Goal: Task Accomplishment & Management: Use online tool/utility

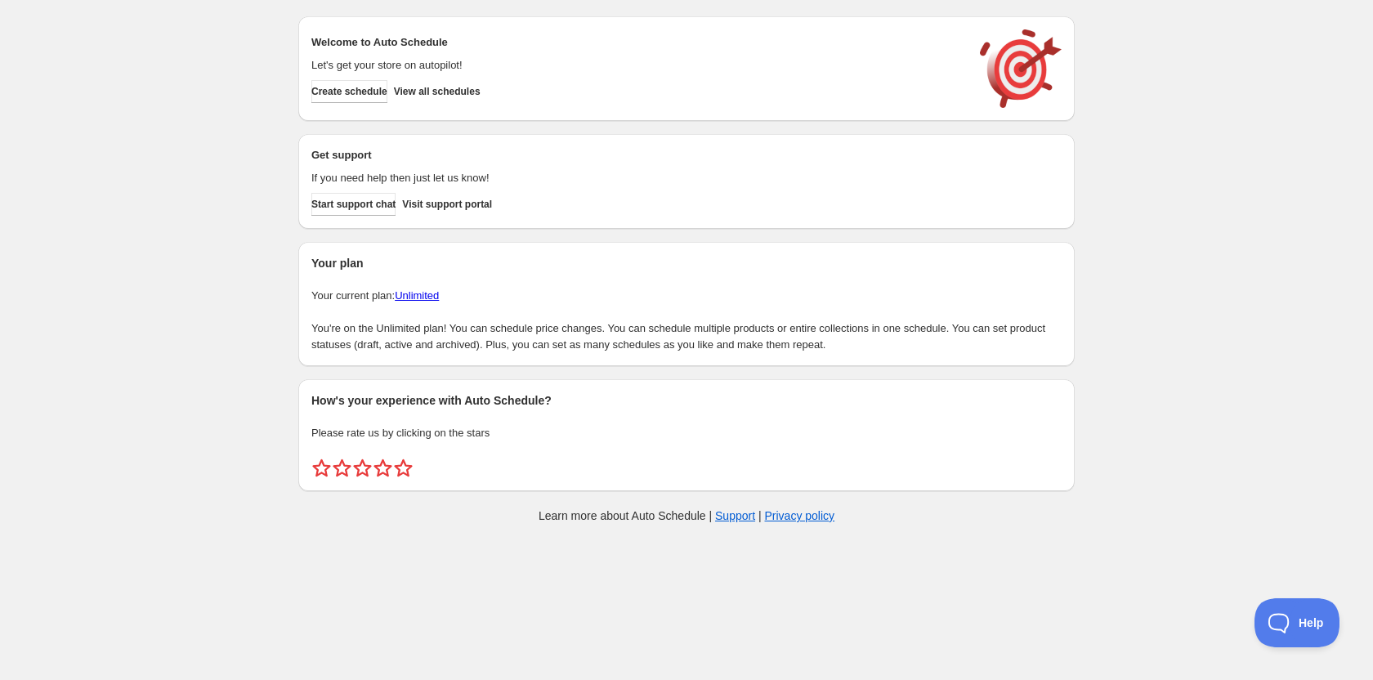
click at [448, 104] on div "Welcome to Auto Schedule Let's get your store on autopilot! Create schedule Vie…" at bounding box center [686, 68] width 750 height 78
click at [473, 92] on span "View all schedules" at bounding box center [437, 91] width 87 height 13
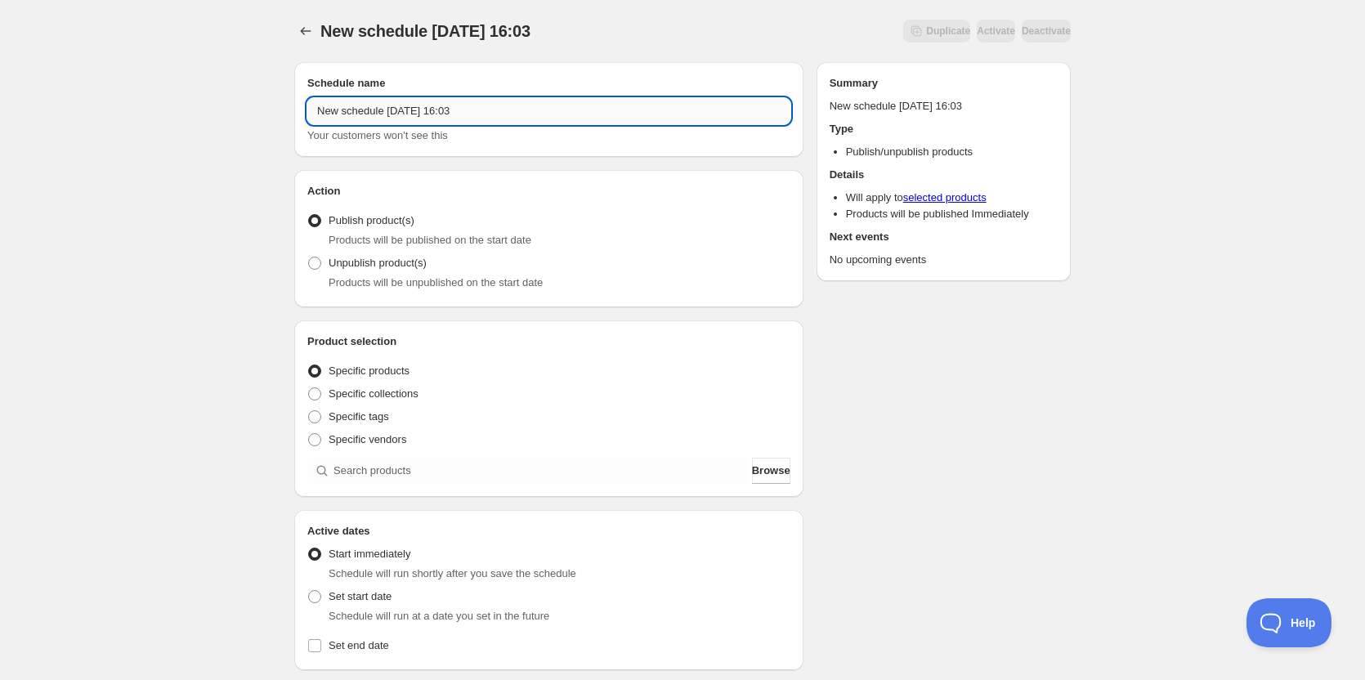
click at [478, 110] on input "New schedule [DATE] 16:03" at bounding box center [548, 111] width 483 height 26
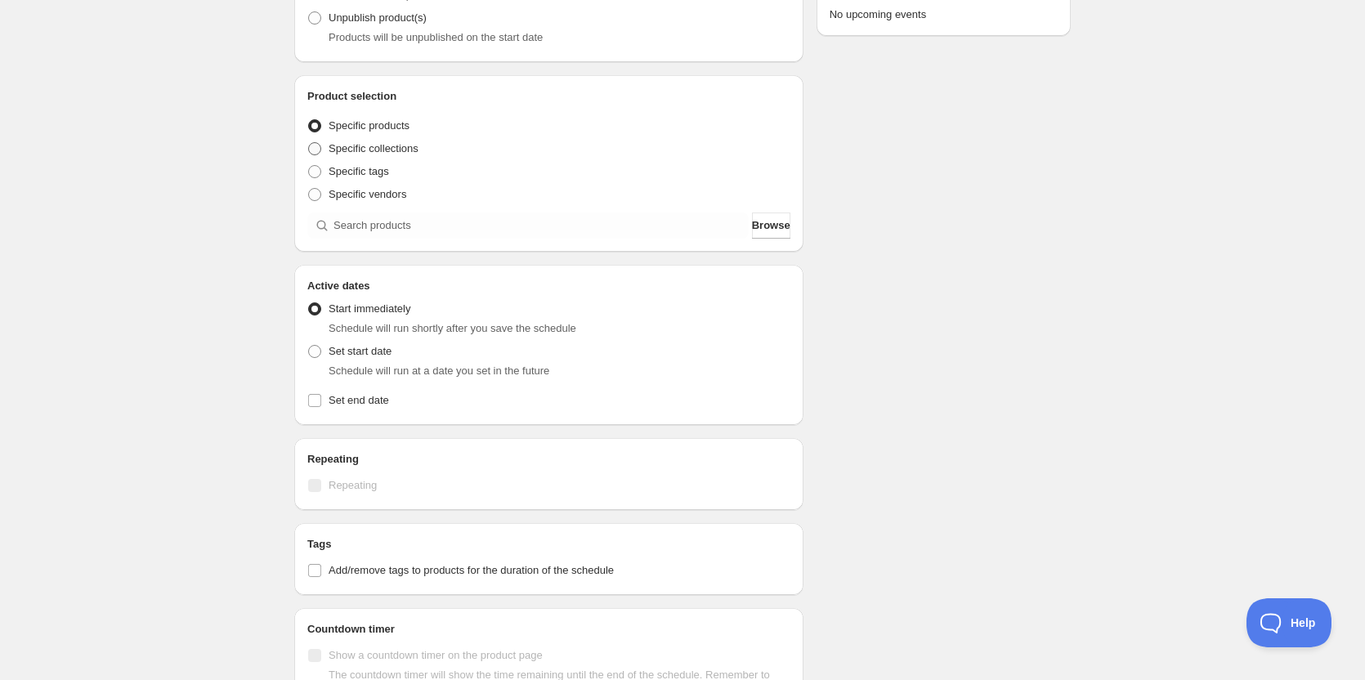
type input "[PERSON_NAME][GEOGRAPHIC_DATA] 2025"
click at [309, 150] on span at bounding box center [314, 148] width 13 height 13
click at [309, 143] on input "Specific collections" at bounding box center [308, 142] width 1 height 1
radio input "true"
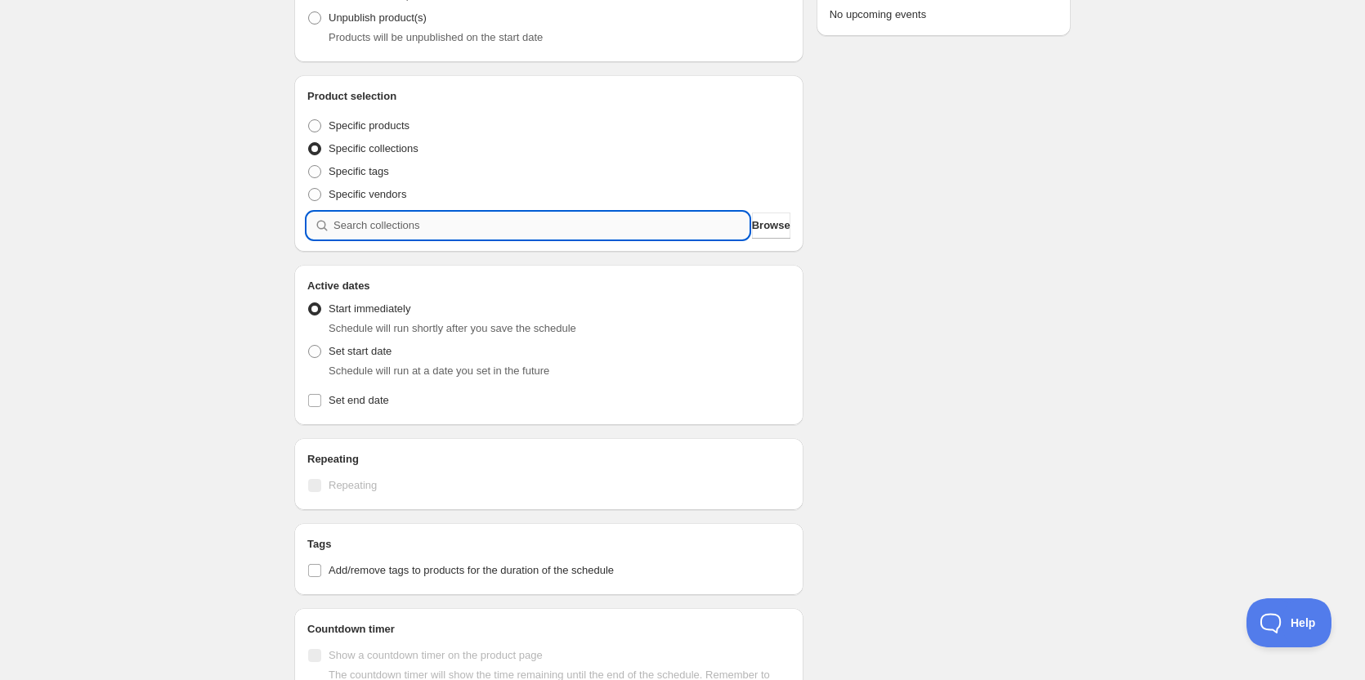
click at [416, 214] on input "search" at bounding box center [541, 226] width 415 height 26
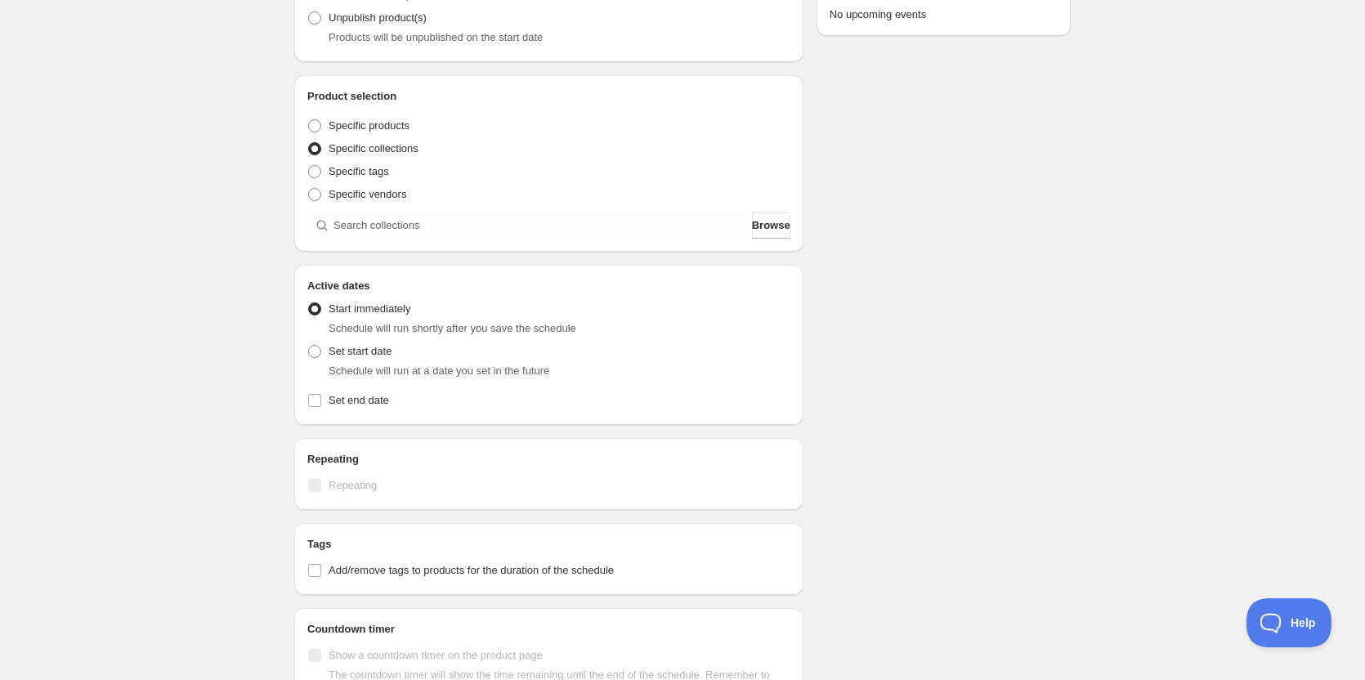
click at [756, 216] on button "Browse" at bounding box center [771, 226] width 38 height 26
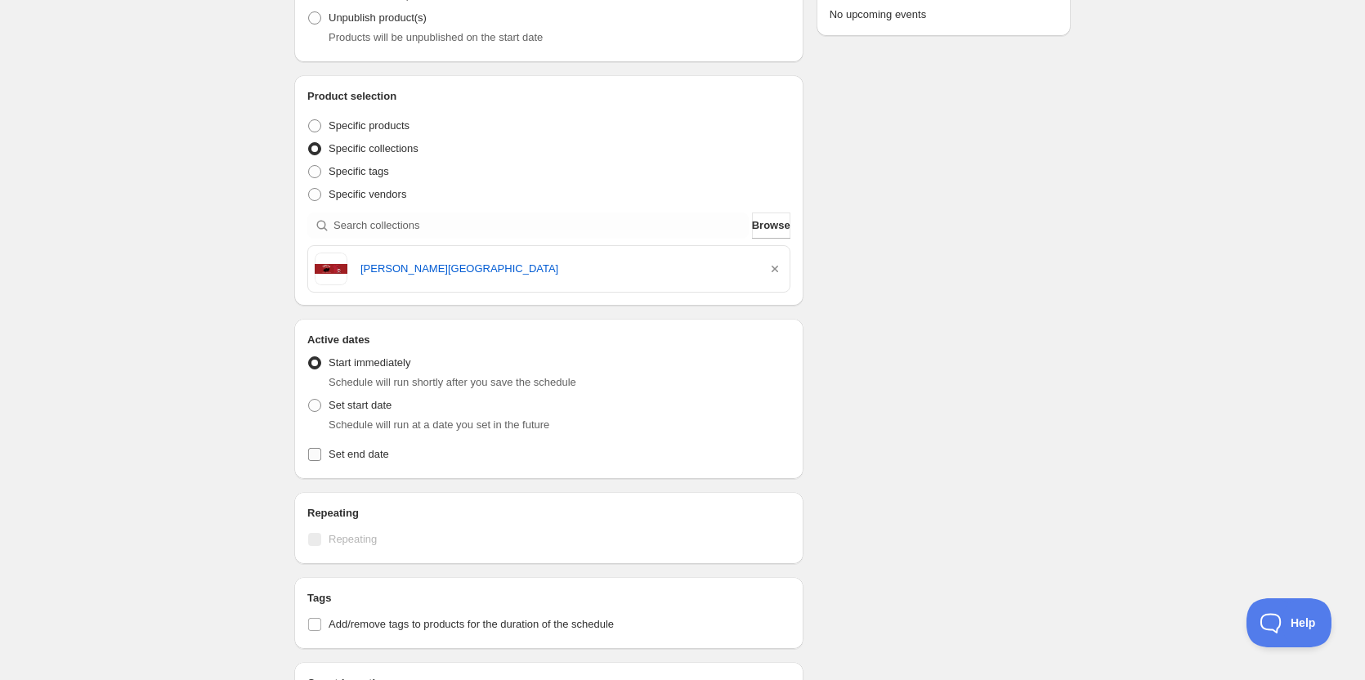
click at [308, 457] on input "Set end date" at bounding box center [314, 454] width 13 height 13
checkbox input "true"
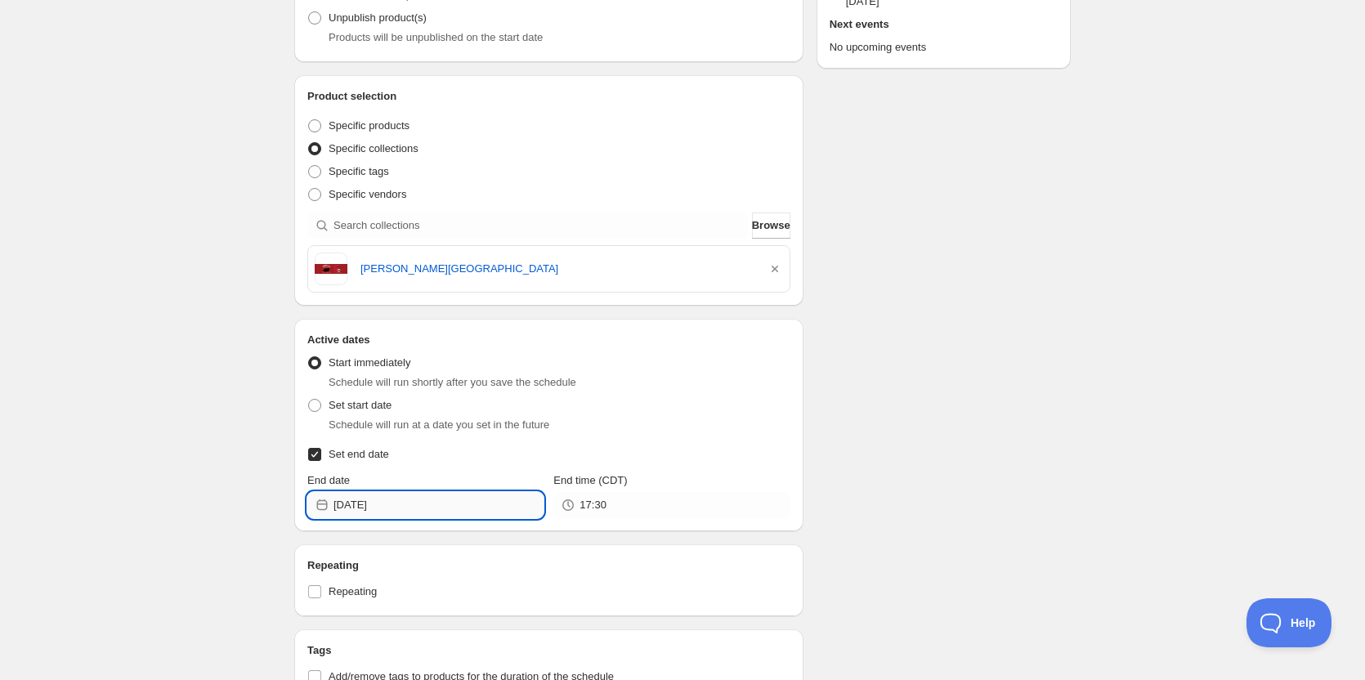
click at [455, 495] on input "[DATE]" at bounding box center [439, 505] width 210 height 26
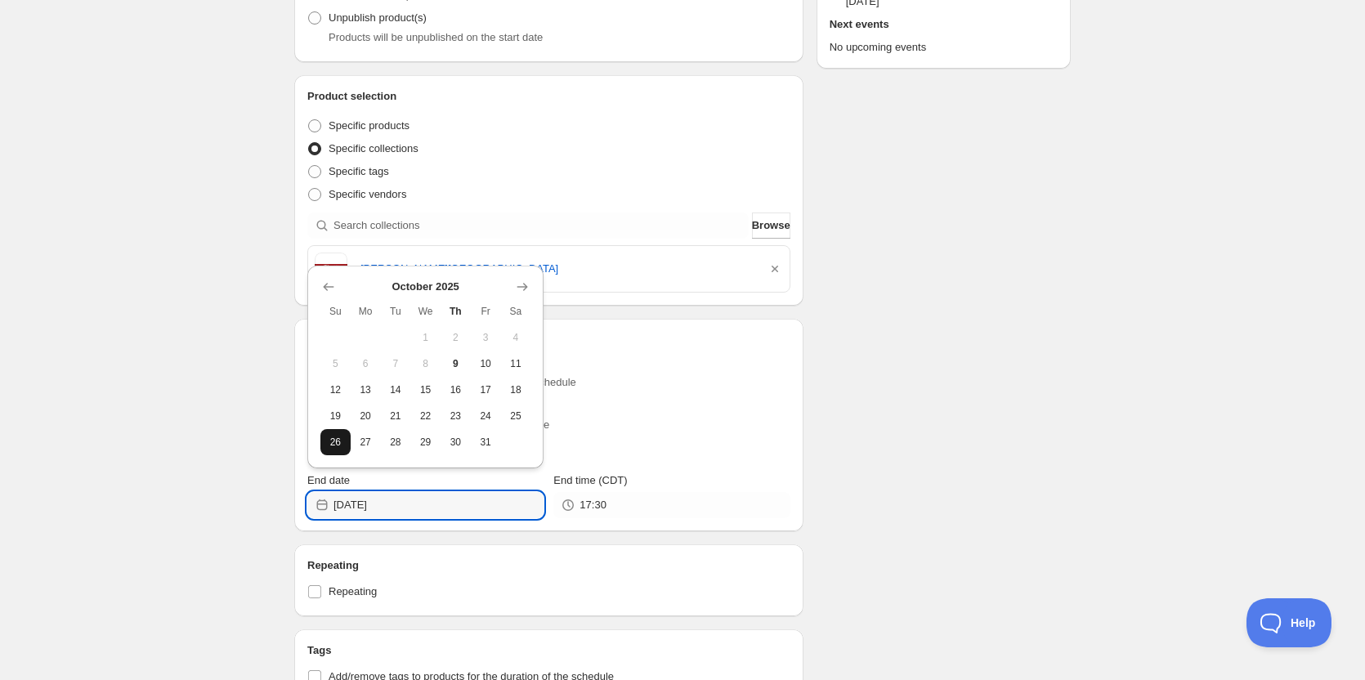
click at [341, 447] on span "26" at bounding box center [335, 442] width 17 height 13
type input "[DATE]"
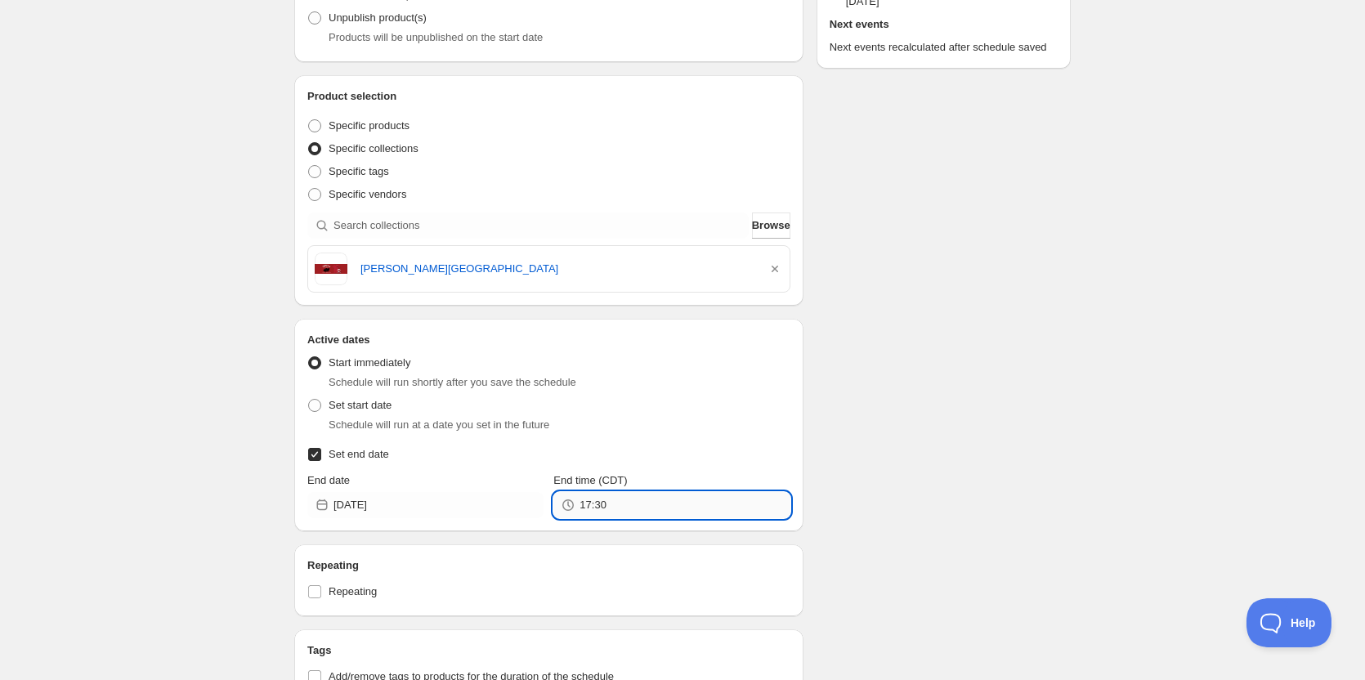
click at [638, 498] on input "17:30" at bounding box center [685, 505] width 210 height 26
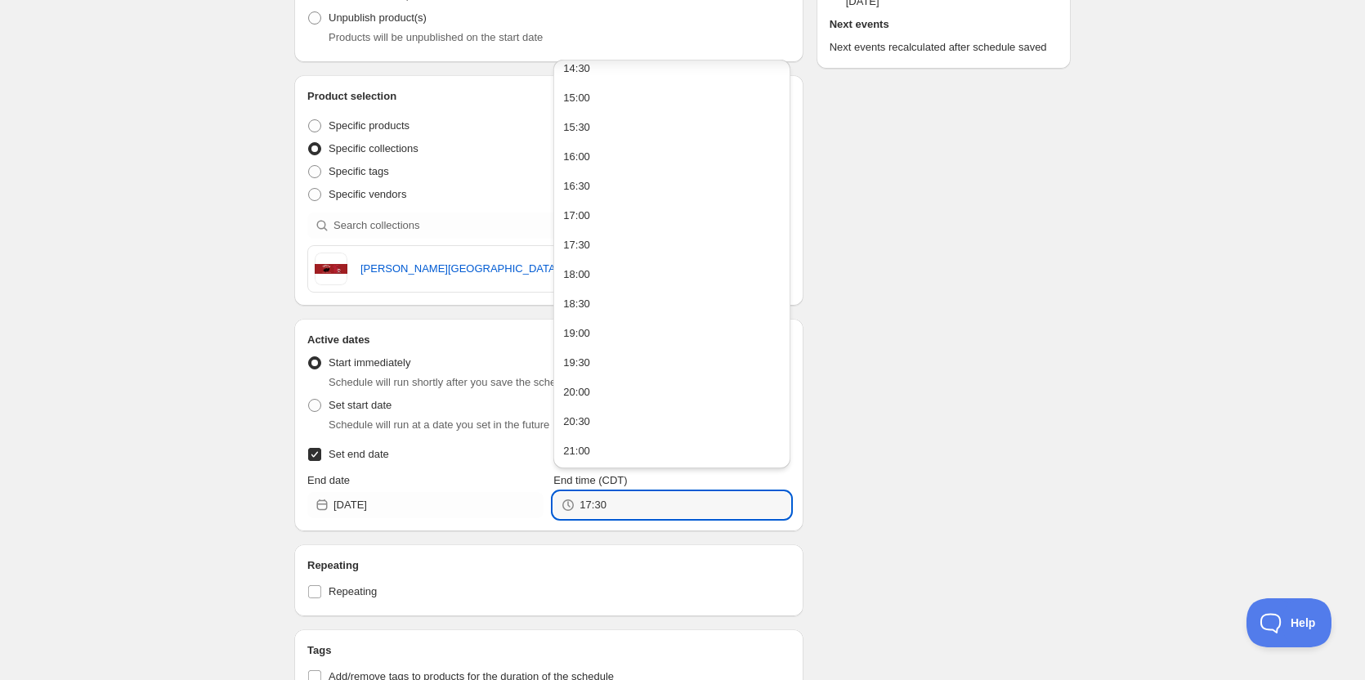
scroll to position [1010, 0]
click at [624, 450] on button "23:30" at bounding box center [671, 450] width 226 height 26
type input "23:30"
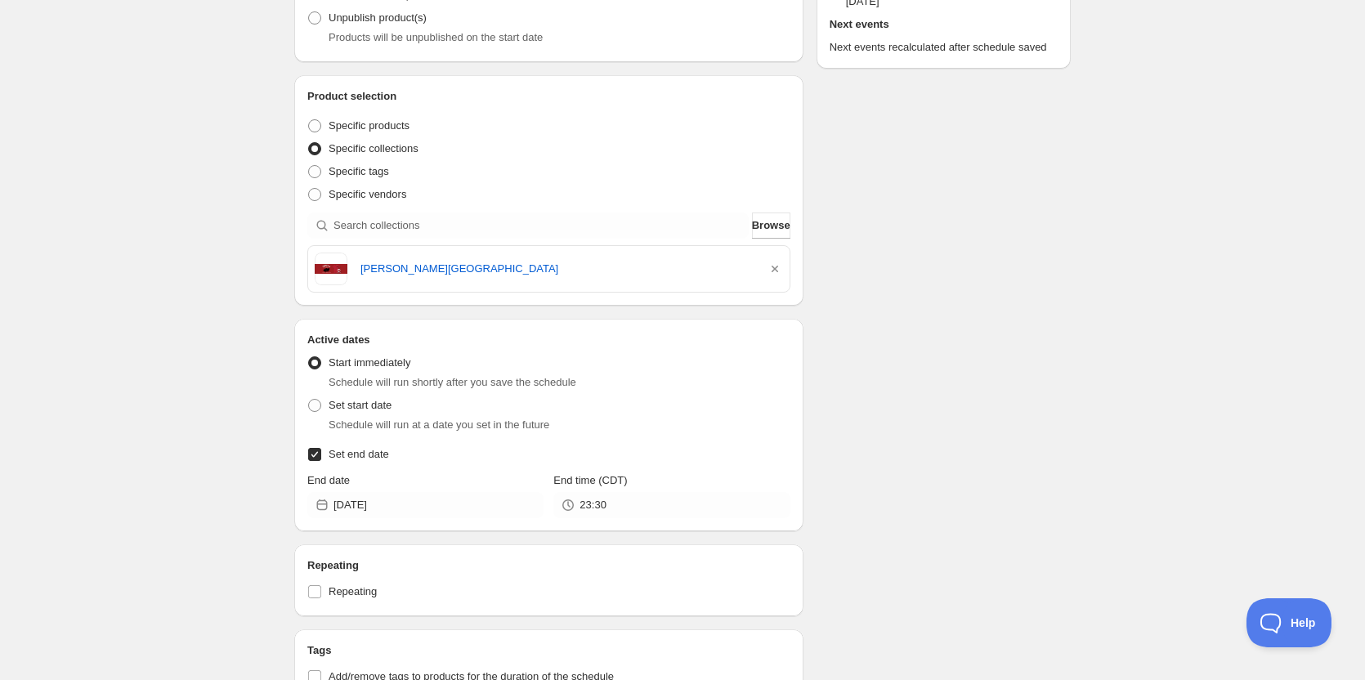
click at [1127, 377] on div "[PERSON_NAME][GEOGRAPHIC_DATA] 2025 . This page is ready [PERSON_NAME] MS Theat…" at bounding box center [682, 470] width 1365 height 1431
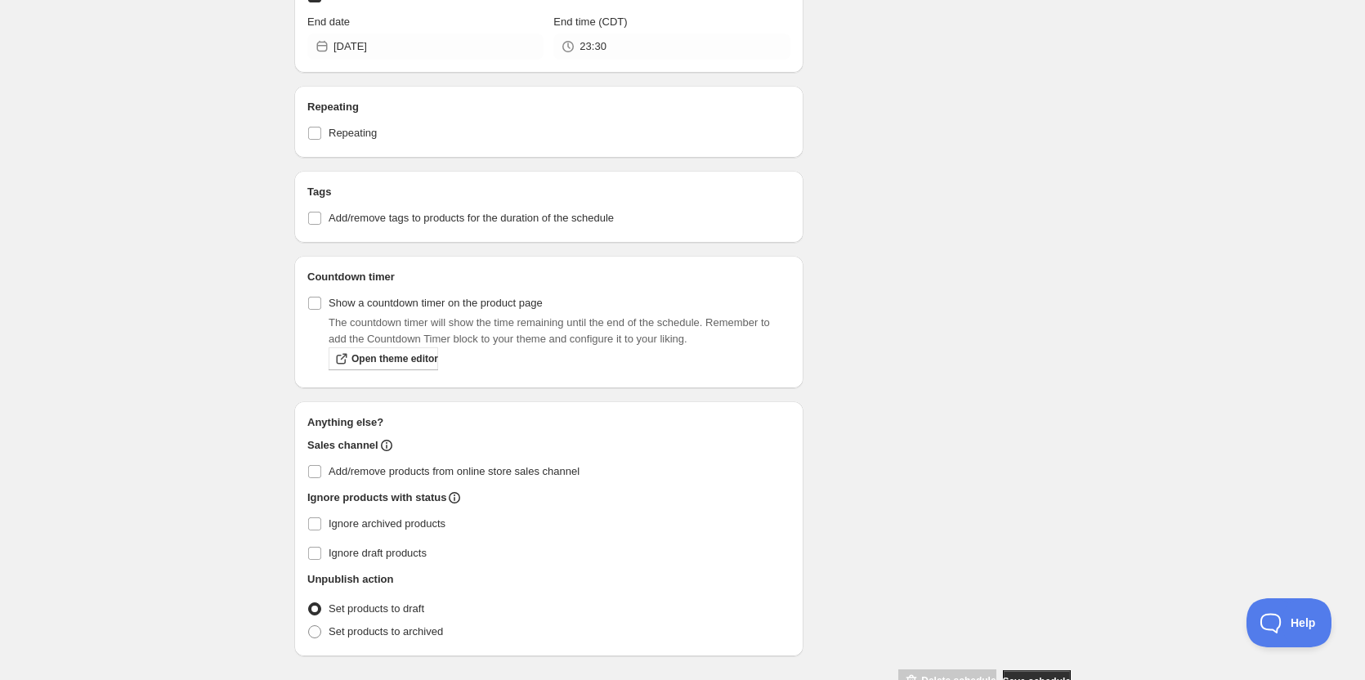
scroll to position [749, 0]
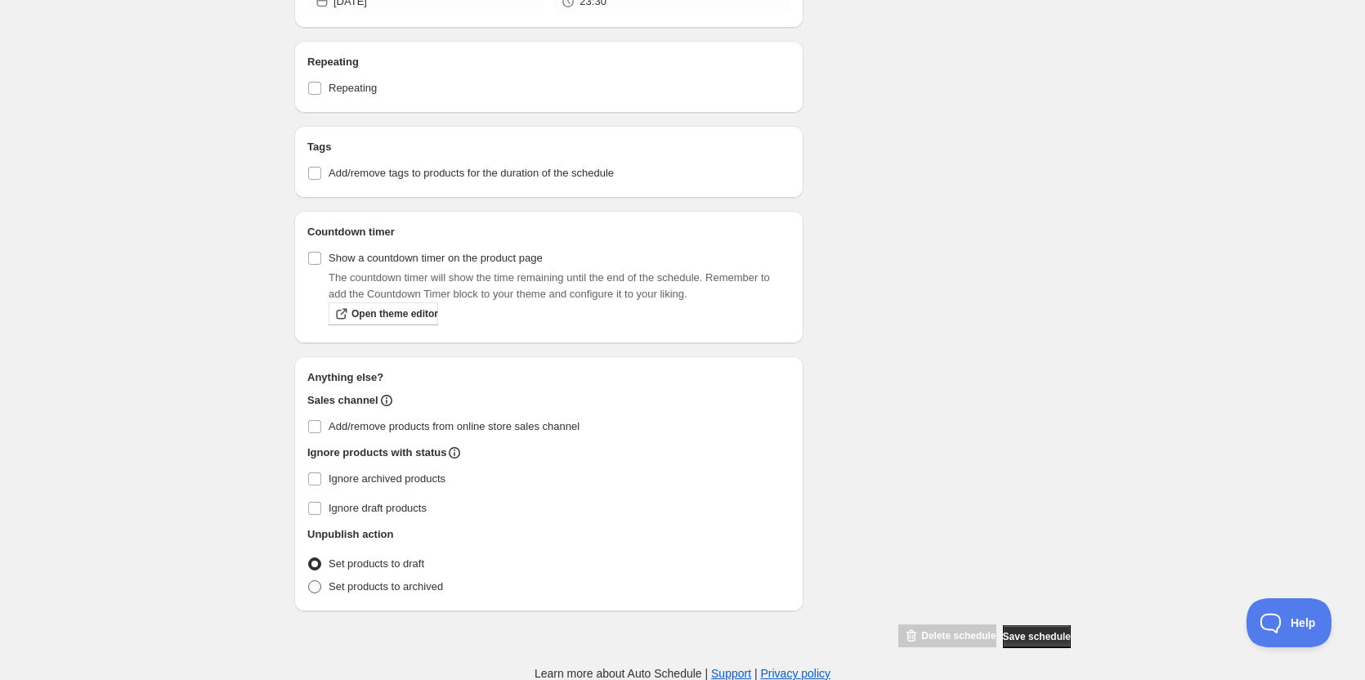
click at [316, 588] on span at bounding box center [314, 586] width 13 height 13
click at [309, 581] on input "Set products to archived" at bounding box center [308, 580] width 1 height 1
radio input "true"
click at [1034, 630] on span "Save schedule" at bounding box center [1037, 636] width 68 height 13
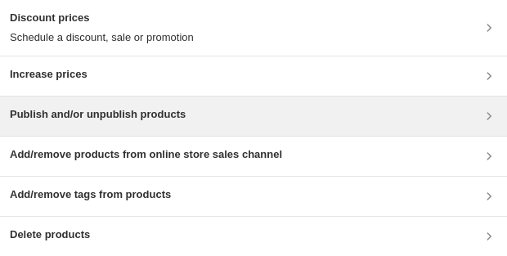
click at [132, 121] on h3 "Publish and/or unpublish products" at bounding box center [98, 114] width 176 height 16
